Goal: Book appointment/travel/reservation

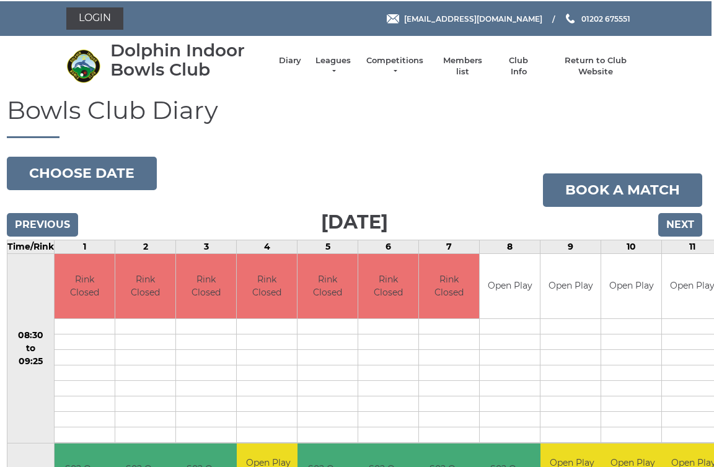
scroll to position [0, 3]
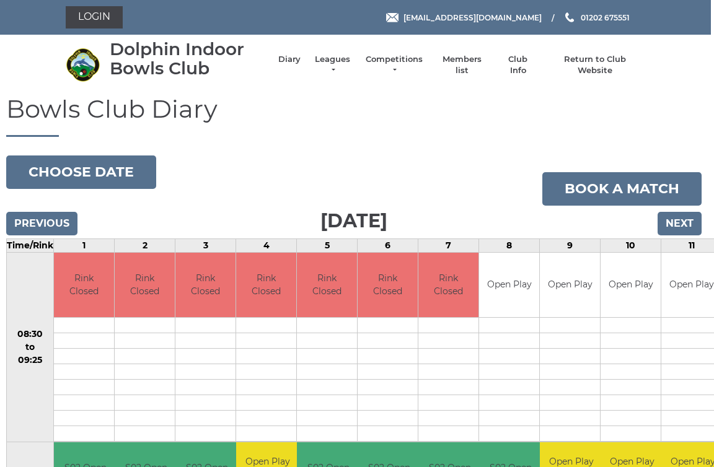
click at [685, 228] on input "Next" at bounding box center [679, 224] width 44 height 24
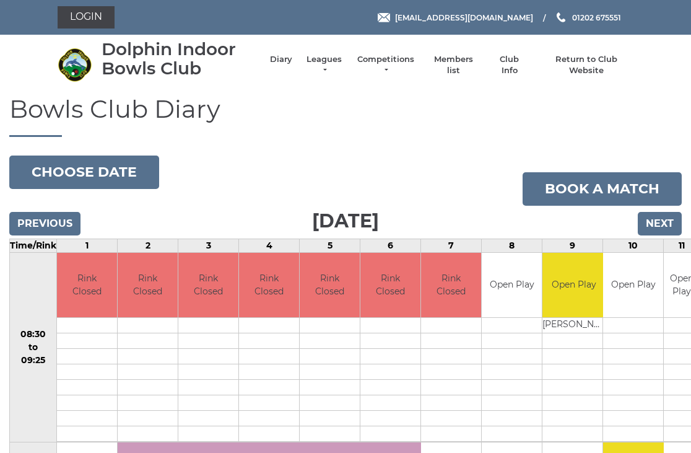
click at [668, 226] on input "Next" at bounding box center [660, 224] width 44 height 24
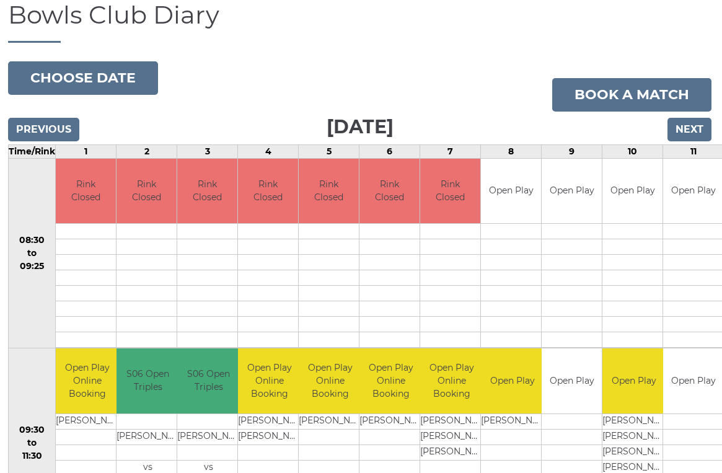
scroll to position [0, 1]
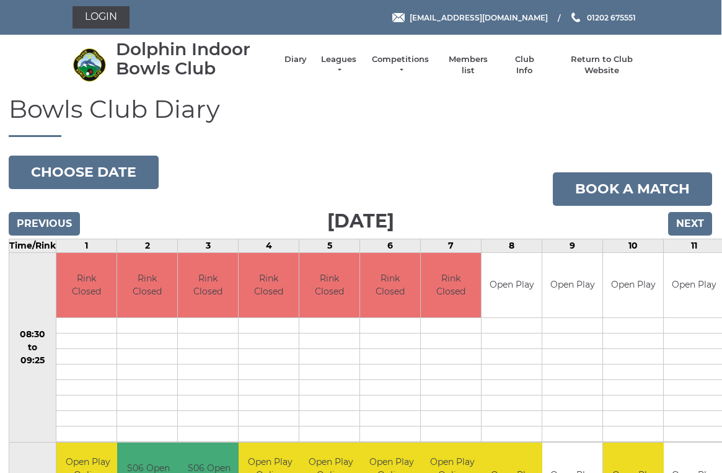
click at [688, 220] on input "Next" at bounding box center [690, 224] width 44 height 24
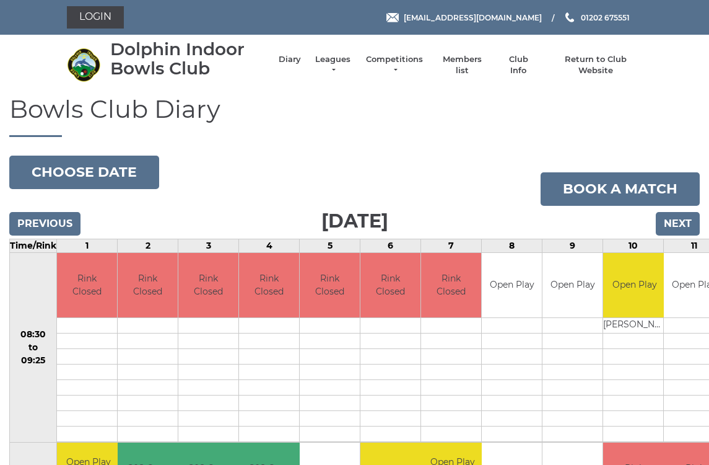
click at [678, 224] on input "Next" at bounding box center [678, 224] width 44 height 24
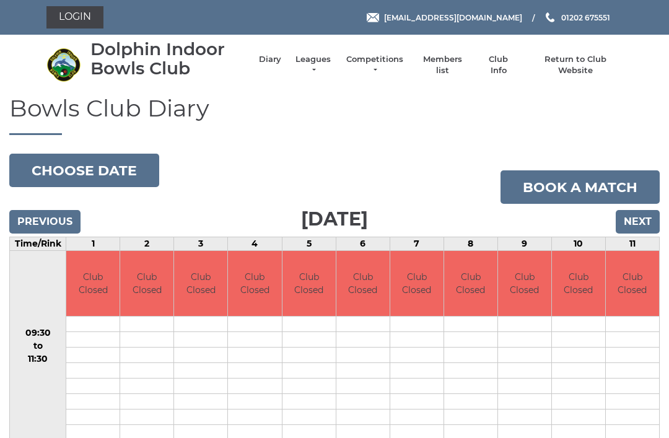
click at [642, 216] on input "Next" at bounding box center [638, 222] width 44 height 24
click at [646, 217] on input "Next" at bounding box center [638, 222] width 44 height 24
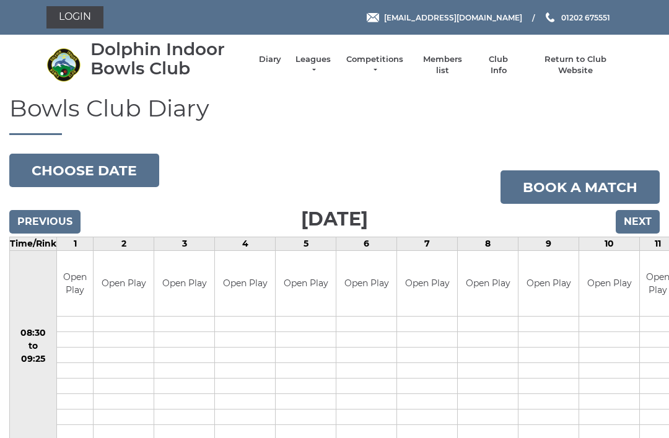
click at [638, 223] on input "Next" at bounding box center [638, 222] width 44 height 24
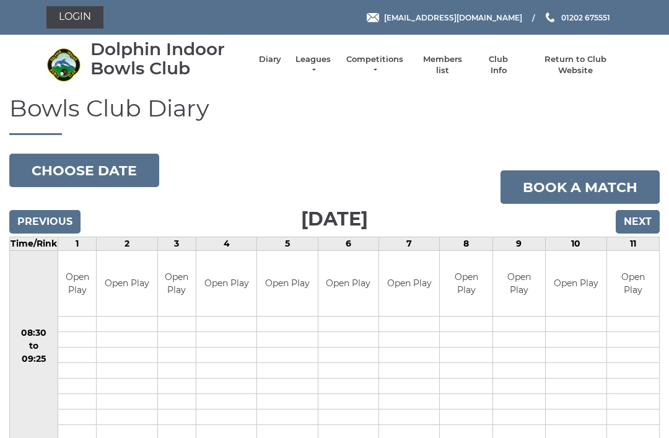
click at [636, 217] on input "Next" at bounding box center [638, 222] width 44 height 24
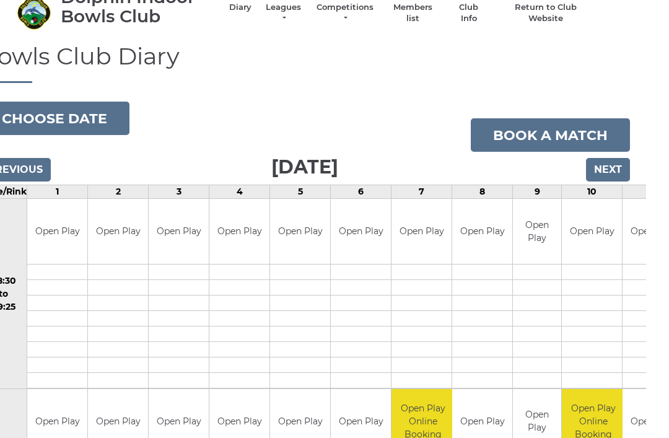
scroll to position [0, 7]
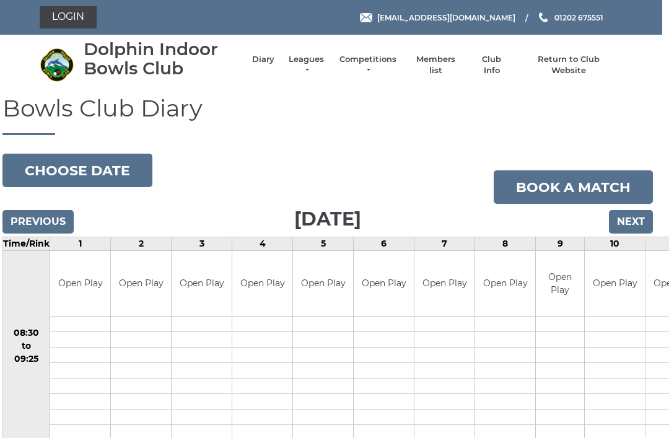
click at [636, 222] on input "Next" at bounding box center [631, 222] width 44 height 24
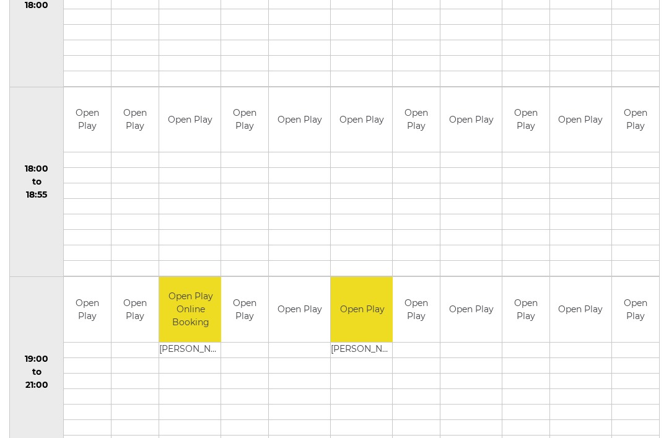
scroll to position [1134, 0]
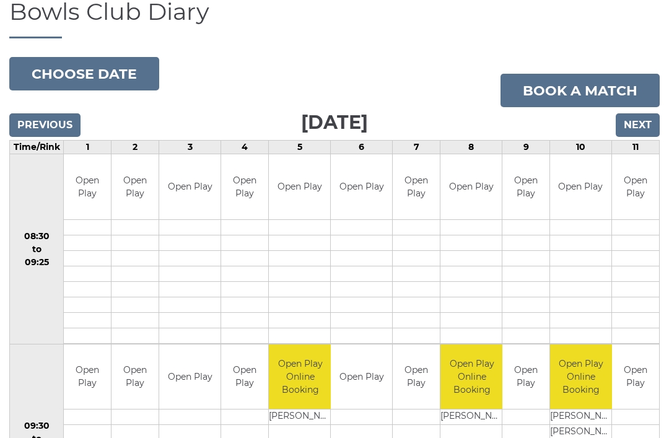
click at [640, 126] on input "Next" at bounding box center [638, 126] width 44 height 24
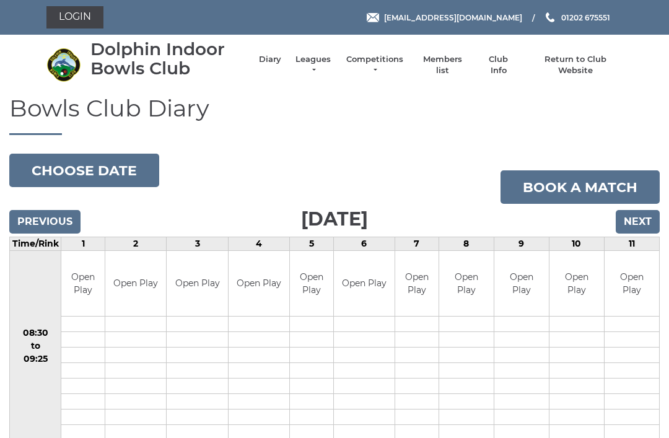
click at [98, 172] on button "Choose date" at bounding box center [84, 170] width 150 height 33
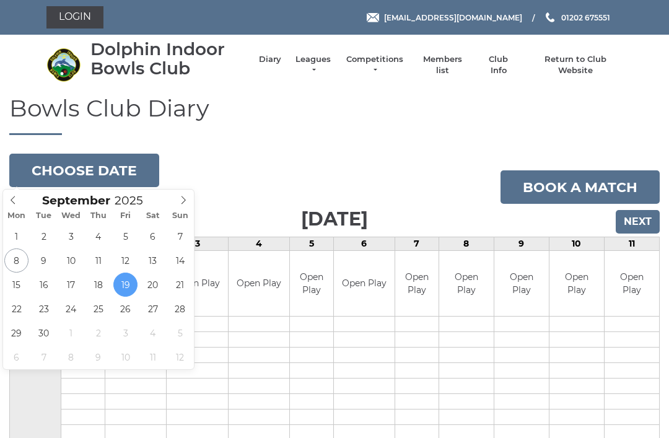
click at [189, 205] on span at bounding box center [183, 198] width 20 height 17
